Goal: Complete application form

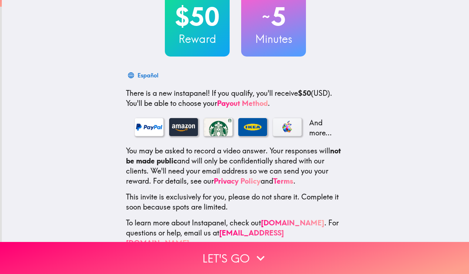
scroll to position [62, 0]
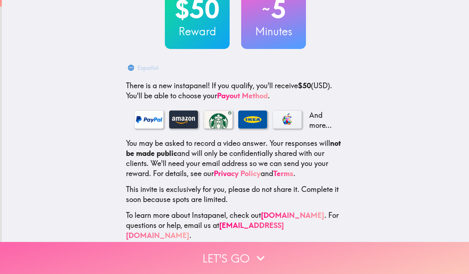
click at [233, 258] on button "Let's go" at bounding box center [234, 258] width 469 height 32
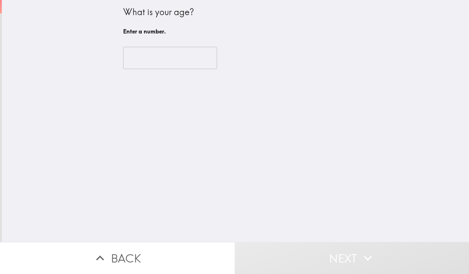
click at [156, 62] on input "number" at bounding box center [170, 58] width 94 height 22
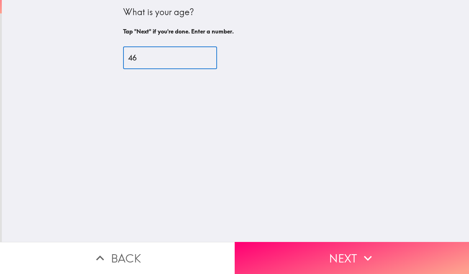
type input "46"
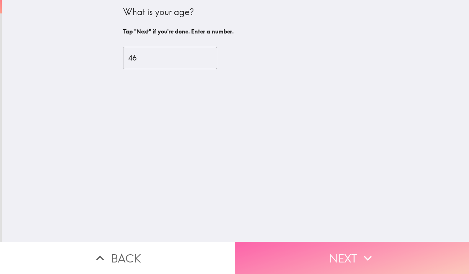
click at [326, 262] on button "Next" at bounding box center [352, 258] width 235 height 32
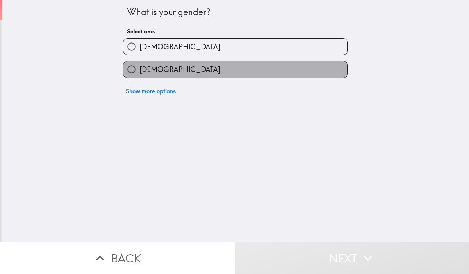
click at [181, 69] on label "[DEMOGRAPHIC_DATA]" at bounding box center [236, 69] width 224 height 16
click at [140, 69] on input "[DEMOGRAPHIC_DATA]" at bounding box center [132, 69] width 16 height 16
radio input "true"
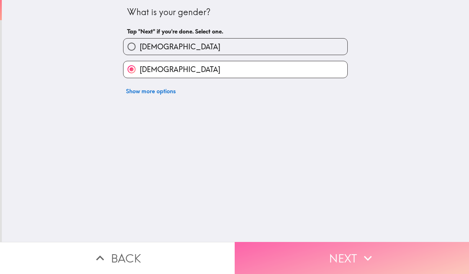
click at [315, 261] on button "Next" at bounding box center [352, 258] width 235 height 32
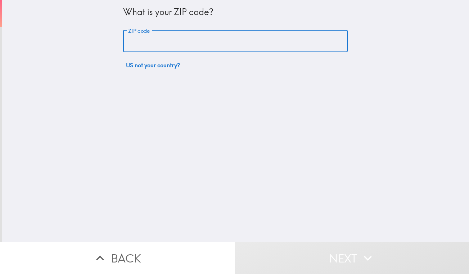
click at [186, 42] on input "ZIP code" at bounding box center [235, 41] width 225 height 22
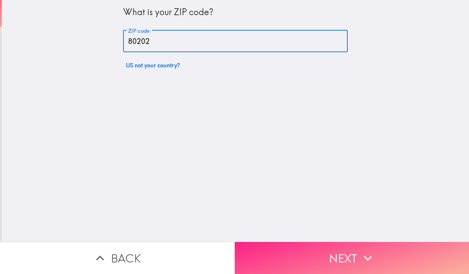
type input "80202"
click at [317, 268] on button "Next" at bounding box center [352, 258] width 235 height 32
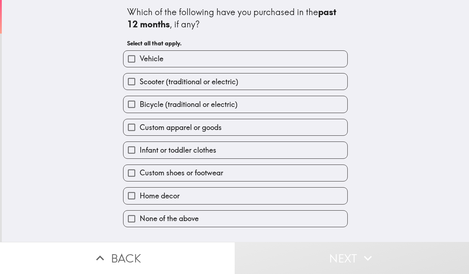
click at [131, 129] on input "Custom apparel or goods" at bounding box center [132, 127] width 16 height 16
checkbox input "true"
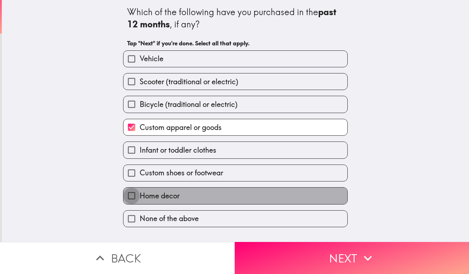
click at [133, 199] on input "Home decor" at bounding box center [132, 196] width 16 height 16
checkbox input "true"
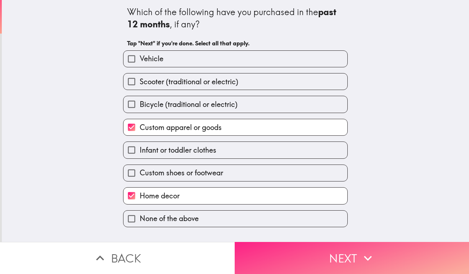
click at [287, 249] on button "Next" at bounding box center [352, 258] width 235 height 32
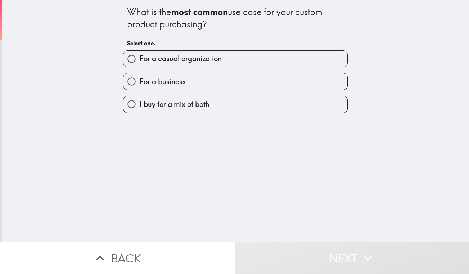
click at [222, 72] on div "For a business" at bounding box center [232, 78] width 231 height 23
click at [226, 78] on label "For a business" at bounding box center [236, 81] width 224 height 16
click at [140, 78] on input "For a business" at bounding box center [132, 81] width 16 height 16
radio input "true"
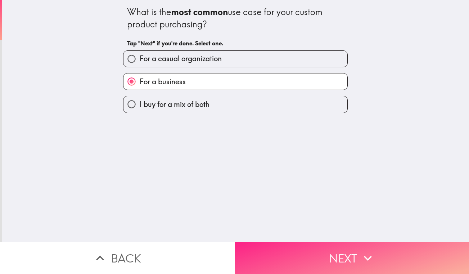
click at [309, 262] on button "Next" at bounding box center [352, 258] width 235 height 32
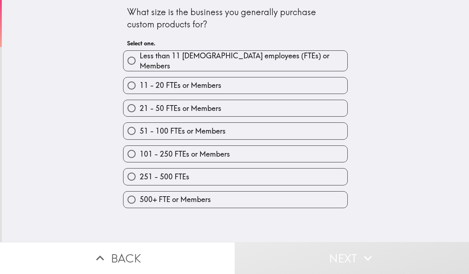
click at [237, 58] on span "Less than 11 [DEMOGRAPHIC_DATA] employees (FTEs) or Members" at bounding box center [244, 61] width 208 height 20
click at [140, 58] on input "Less than 11 [DEMOGRAPHIC_DATA] employees (FTEs) or Members" at bounding box center [132, 61] width 16 height 16
radio input "true"
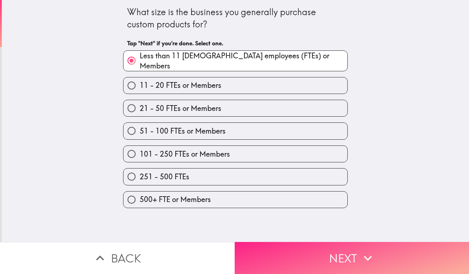
click at [279, 258] on button "Next" at bounding box center [352, 258] width 235 height 32
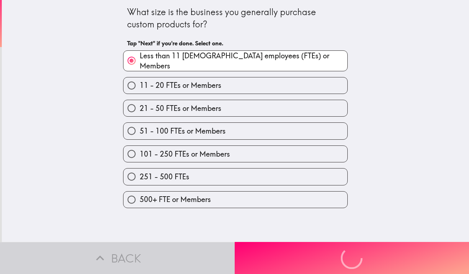
click at [219, 109] on span "21 - 50 FTEs or Members" at bounding box center [181, 108] width 82 height 10
click at [140, 109] on input "21 - 50 FTEs or Members" at bounding box center [132, 108] width 16 height 16
radio input "true"
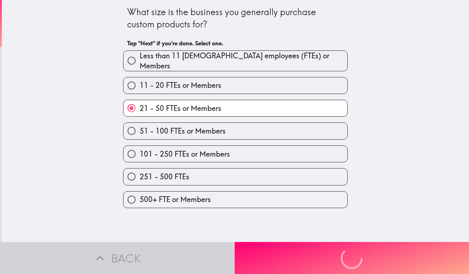
click at [217, 126] on span "51 - 100 FTEs or Members" at bounding box center [183, 131] width 86 height 10
click at [140, 126] on input "51 - 100 FTEs or Members" at bounding box center [132, 131] width 16 height 16
radio input "true"
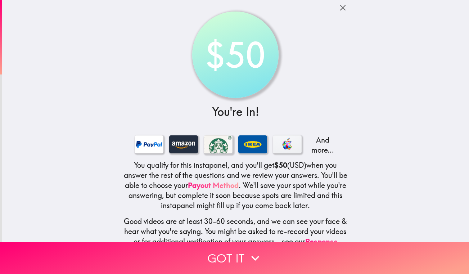
scroll to position [46, 0]
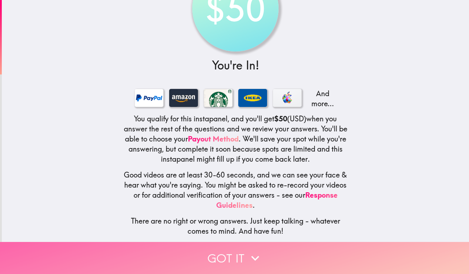
click at [235, 260] on button "Got it" at bounding box center [234, 258] width 469 height 32
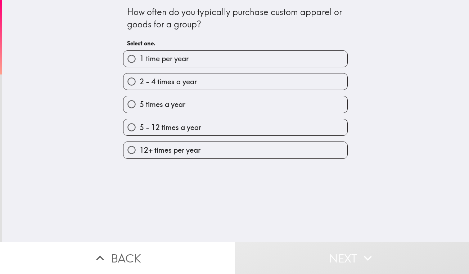
click at [182, 153] on span "12+ times per year" at bounding box center [170, 150] width 61 height 10
click at [140, 153] on input "12+ times per year" at bounding box center [132, 150] width 16 height 16
radio input "true"
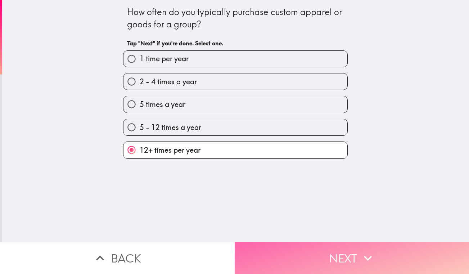
click at [286, 266] on button "Next" at bounding box center [352, 258] width 235 height 32
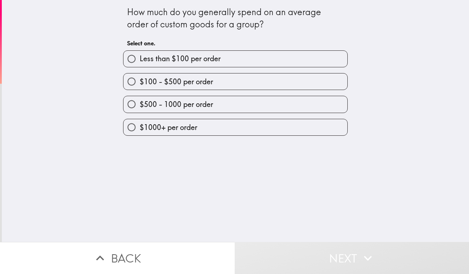
click at [237, 104] on label "$500 - 1000 per order" at bounding box center [236, 104] width 224 height 16
click at [140, 104] on input "$500 - 1000 per order" at bounding box center [132, 104] width 16 height 16
radio input "true"
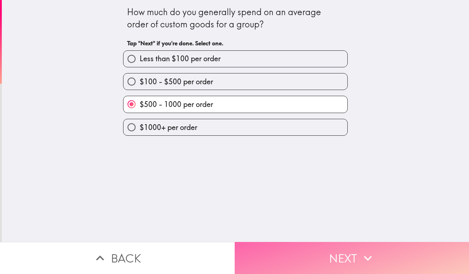
click at [295, 245] on button "Next" at bounding box center [352, 258] width 235 height 32
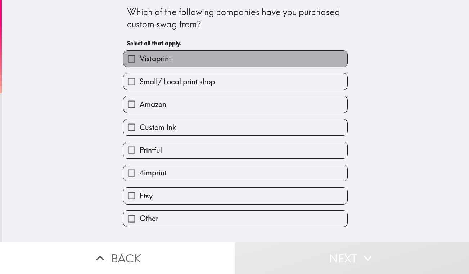
click at [175, 57] on label "Vistaprint" at bounding box center [236, 59] width 224 height 16
click at [140, 57] on input "Vistaprint" at bounding box center [132, 59] width 16 height 16
checkbox input "true"
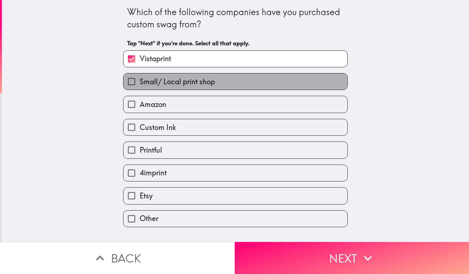
click at [177, 80] on span "Small/ Local print shop" at bounding box center [177, 82] width 75 height 10
click at [140, 80] on input "Small/ Local print shop" at bounding box center [132, 81] width 16 height 16
checkbox input "true"
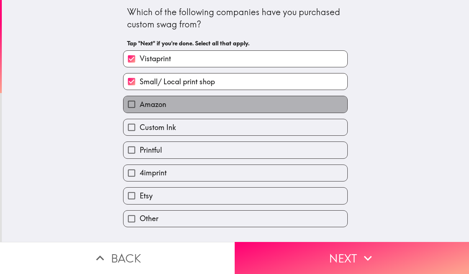
click at [177, 110] on label "Amazon" at bounding box center [236, 104] width 224 height 16
click at [140, 110] on input "Amazon" at bounding box center [132, 104] width 16 height 16
checkbox input "true"
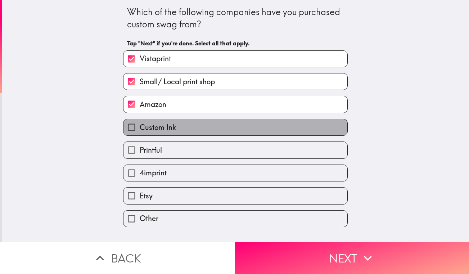
click at [169, 129] on span "Custom Ink" at bounding box center [158, 127] width 36 height 10
click at [140, 129] on input "Custom Ink" at bounding box center [132, 127] width 16 height 16
checkbox input "true"
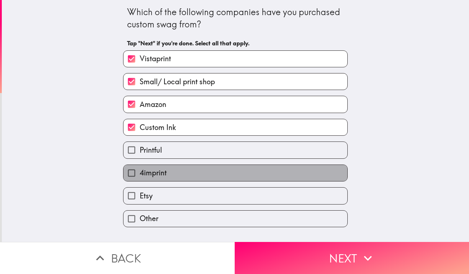
click at [161, 177] on span "4imprint" at bounding box center [153, 173] width 27 height 10
click at [140, 177] on input "4imprint" at bounding box center [132, 173] width 16 height 16
checkbox input "true"
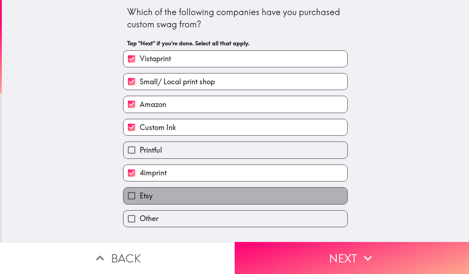
click at [161, 200] on label "Etsy" at bounding box center [236, 196] width 224 height 16
click at [140, 200] on input "Etsy" at bounding box center [132, 196] width 16 height 16
checkbox input "true"
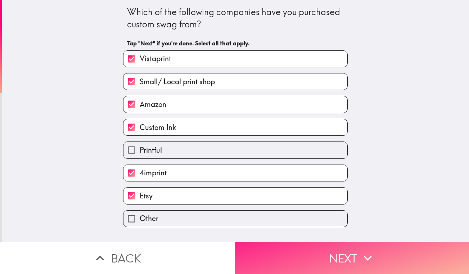
click at [287, 255] on button "Next" at bounding box center [352, 258] width 235 height 32
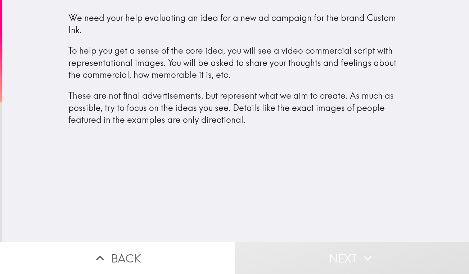
click at [250, 131] on h4 "We need your help evaluating an idea for a new ad campaign for the brand Custom…" at bounding box center [235, 74] width 334 height 124
click at [317, 256] on button "Next" at bounding box center [352, 258] width 235 height 32
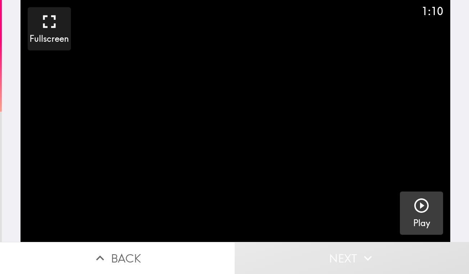
click at [422, 205] on icon "button" at bounding box center [422, 205] width 14 height 14
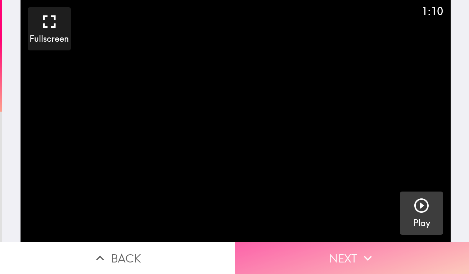
click at [342, 259] on button "Next" at bounding box center [352, 258] width 235 height 32
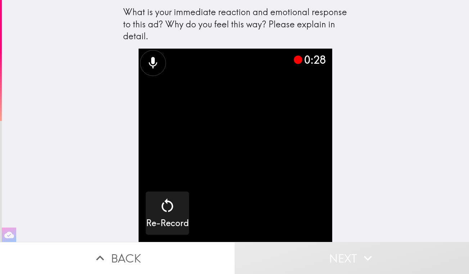
click at [358, 256] on button "Next" at bounding box center [352, 258] width 235 height 32
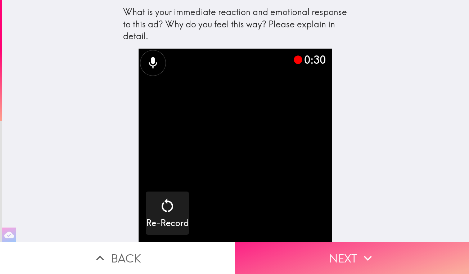
click at [358, 256] on button "Next" at bounding box center [352, 258] width 235 height 32
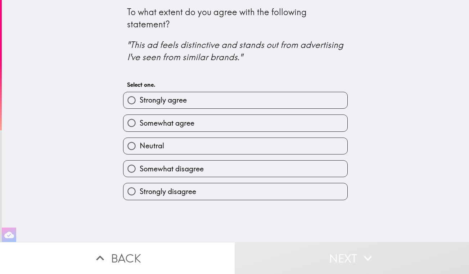
click at [223, 146] on label "Neutral" at bounding box center [236, 146] width 224 height 16
click at [140, 146] on input "Neutral" at bounding box center [132, 146] width 16 height 16
radio input "true"
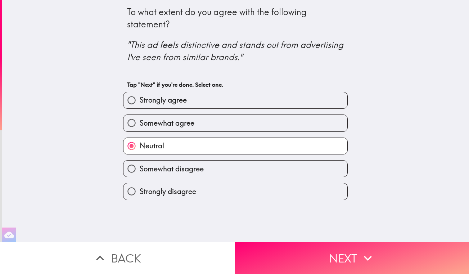
click at [195, 121] on span "Somewhat agree" at bounding box center [167, 123] width 55 height 10
click at [140, 121] on input "Somewhat agree" at bounding box center [132, 123] width 16 height 16
radio input "true"
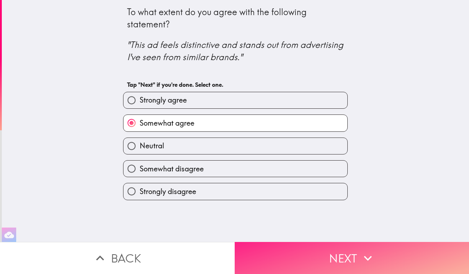
click at [282, 256] on button "Next" at bounding box center [352, 258] width 235 height 32
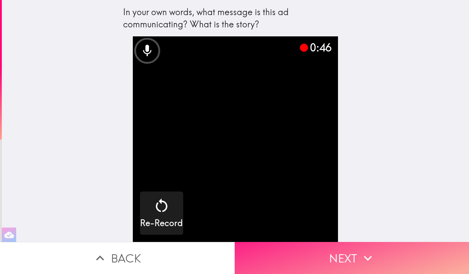
click at [330, 253] on button "Next" at bounding box center [352, 258] width 235 height 32
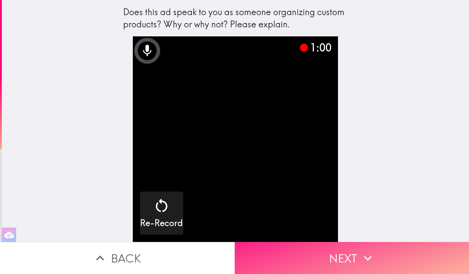
click at [342, 245] on button "Next" at bounding box center [352, 258] width 235 height 32
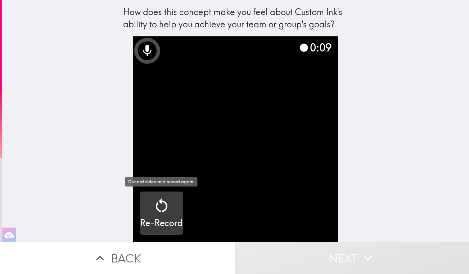
click at [161, 210] on icon "button" at bounding box center [161, 205] width 17 height 17
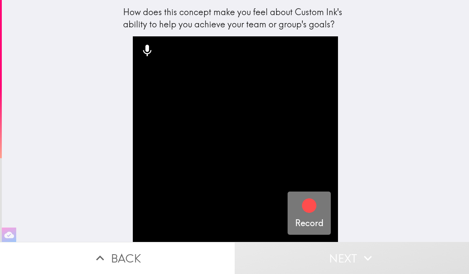
click at [310, 208] on icon "button" at bounding box center [309, 205] width 14 height 14
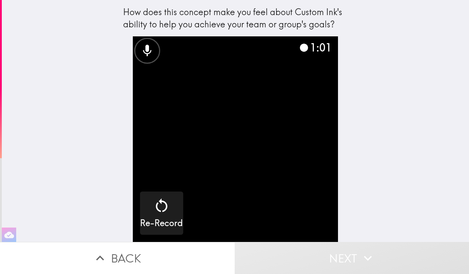
click at [321, 253] on button "Next" at bounding box center [352, 258] width 235 height 32
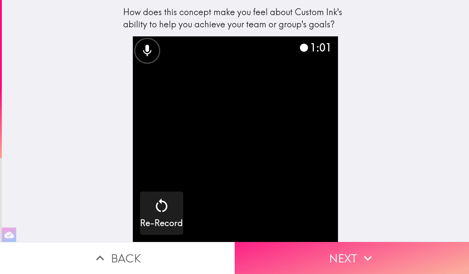
click at [338, 255] on button "Next" at bounding box center [352, 258] width 235 height 32
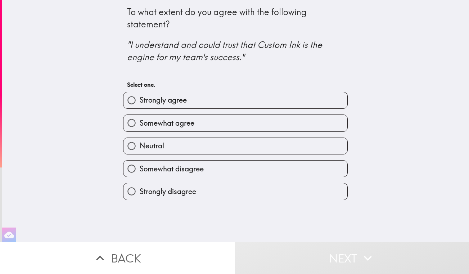
click at [175, 127] on span "Somewhat agree" at bounding box center [167, 123] width 55 height 10
click at [140, 127] on input "Somewhat agree" at bounding box center [132, 123] width 16 height 16
radio input "true"
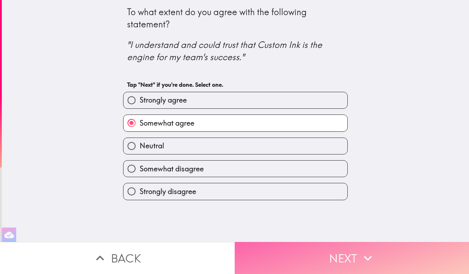
click at [312, 253] on button "Next" at bounding box center [352, 258] width 235 height 32
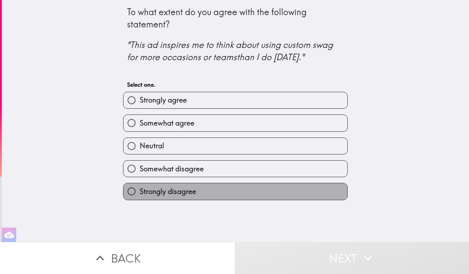
click at [216, 194] on label "Strongly disagree" at bounding box center [236, 191] width 224 height 16
click at [140, 194] on input "Strongly disagree" at bounding box center [132, 191] width 16 height 16
radio input "true"
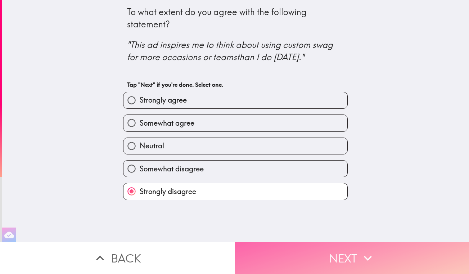
click at [256, 258] on button "Next" at bounding box center [352, 258] width 235 height 32
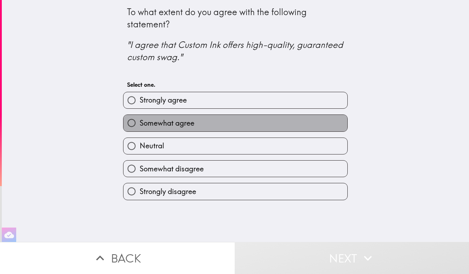
click at [219, 127] on label "Somewhat agree" at bounding box center [236, 123] width 224 height 16
click at [140, 127] on input "Somewhat agree" at bounding box center [132, 123] width 16 height 16
radio input "true"
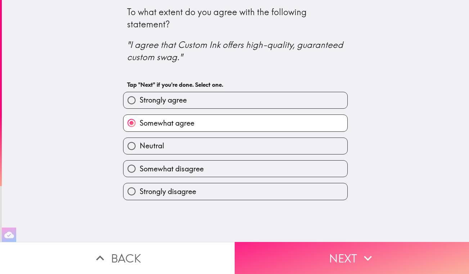
click at [269, 253] on button "Next" at bounding box center [352, 258] width 235 height 32
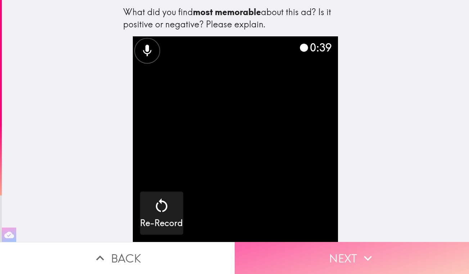
click at [294, 262] on button "Next" at bounding box center [352, 258] width 235 height 32
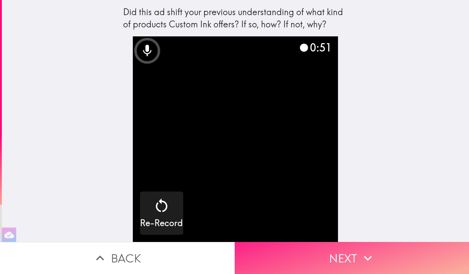
click at [307, 257] on button "Next" at bounding box center [352, 258] width 235 height 32
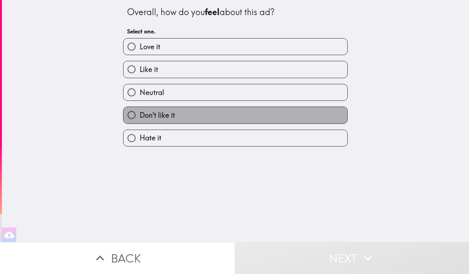
click at [190, 116] on label "Don't like it" at bounding box center [236, 115] width 224 height 16
click at [140, 116] on input "Don't like it" at bounding box center [132, 115] width 16 height 16
radio input "true"
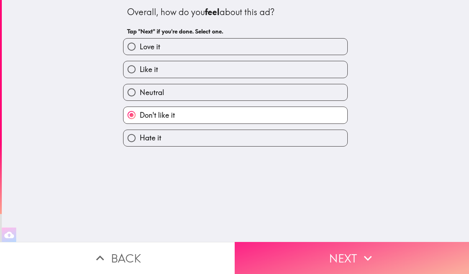
click at [330, 259] on button "Next" at bounding box center [352, 258] width 235 height 32
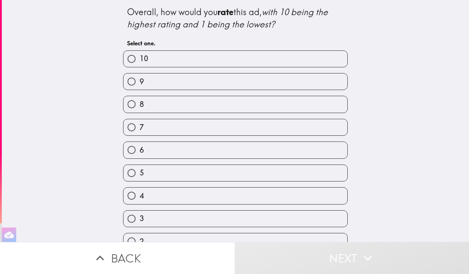
click at [191, 198] on label "4" at bounding box center [236, 196] width 224 height 16
click at [140, 198] on input "4" at bounding box center [132, 196] width 16 height 16
radio input "true"
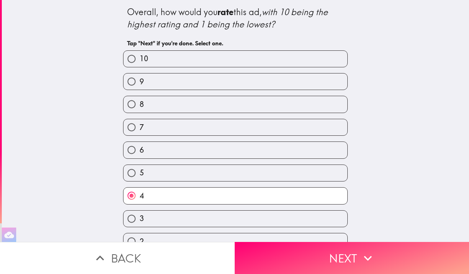
scroll to position [35, 0]
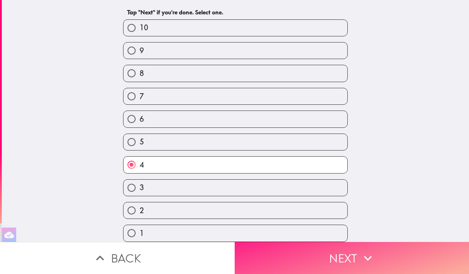
click at [280, 267] on button "Next" at bounding box center [352, 258] width 235 height 32
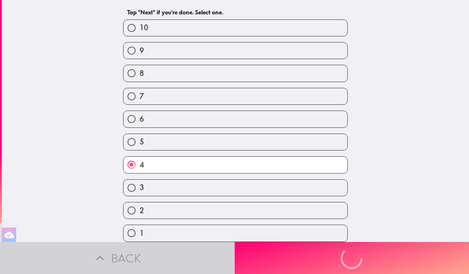
scroll to position [0, 0]
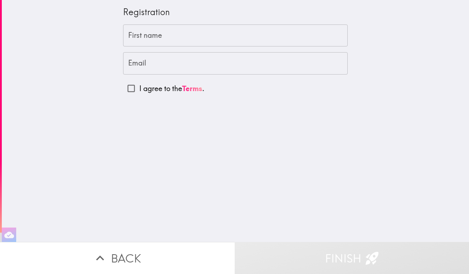
click at [183, 43] on input "First name" at bounding box center [235, 35] width 225 height 22
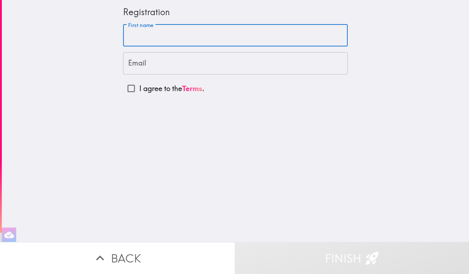
type input "[PERSON_NAME]"
type input "[PERSON_NAME][EMAIL_ADDRESS][PERSON_NAME][DOMAIN_NAME]"
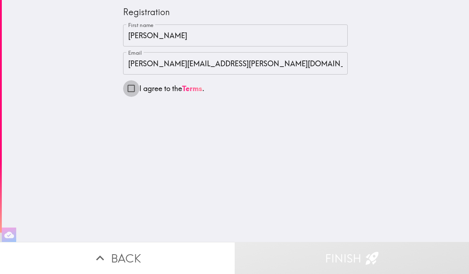
click at [129, 89] on input "I agree to the Terms ." at bounding box center [131, 88] width 16 height 16
checkbox input "true"
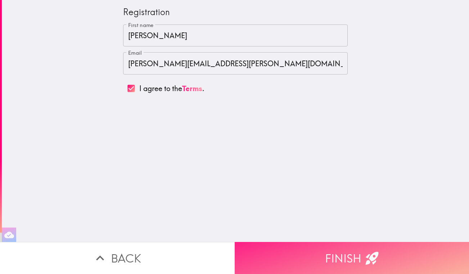
click at [344, 258] on button "Finish" at bounding box center [352, 258] width 235 height 32
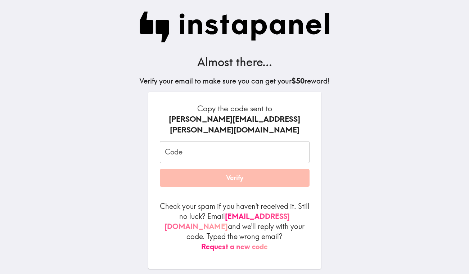
click at [185, 150] on input "Code" at bounding box center [235, 152] width 150 height 22
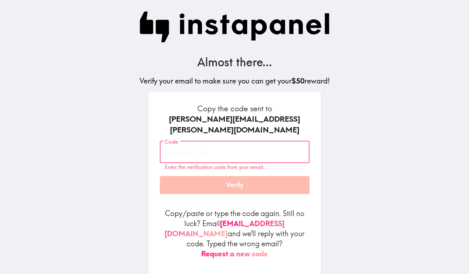
paste input "9KR_Kbe_gei"
type input "9KR_Kbe_gei"
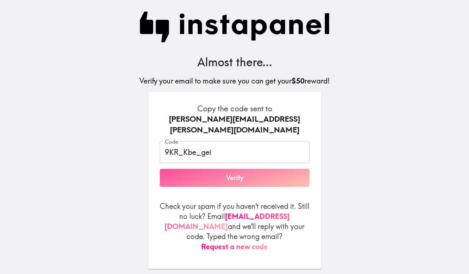
click at [219, 171] on button "Verify" at bounding box center [235, 178] width 150 height 18
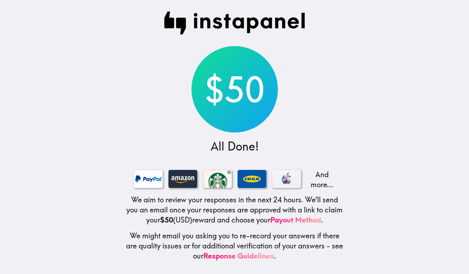
click at [201, 22] on img at bounding box center [234, 23] width 141 height 23
click at [184, 174] on div at bounding box center [183, 179] width 29 height 18
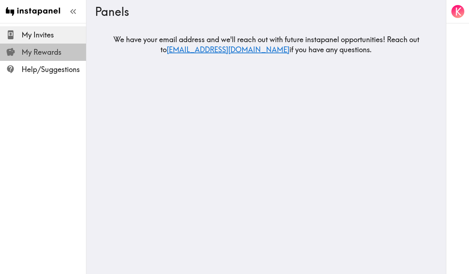
click at [55, 53] on span "My Rewards" at bounding box center [54, 52] width 64 height 10
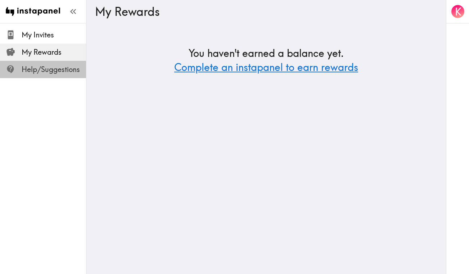
click at [57, 68] on span "Help/Suggestions" at bounding box center [54, 69] width 64 height 10
